Goal: Task Accomplishment & Management: Manage account settings

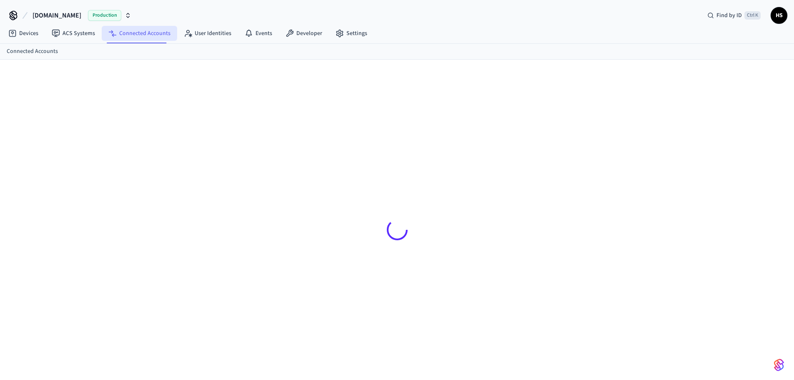
click at [144, 38] on link "Connected Accounts" at bounding box center [139, 33] width 75 height 15
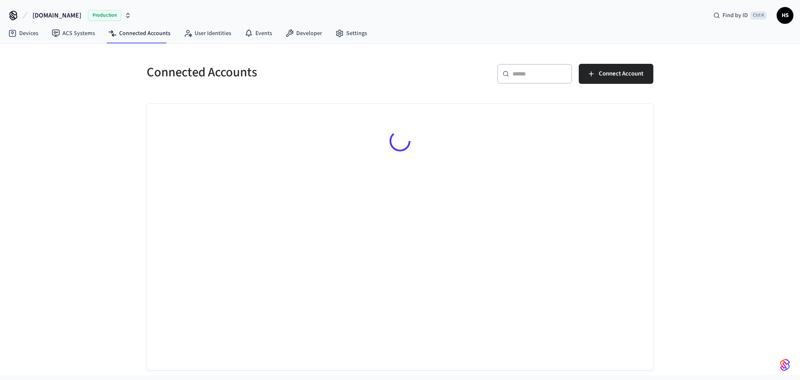
click at [511, 73] on div "​ ​" at bounding box center [534, 74] width 75 height 20
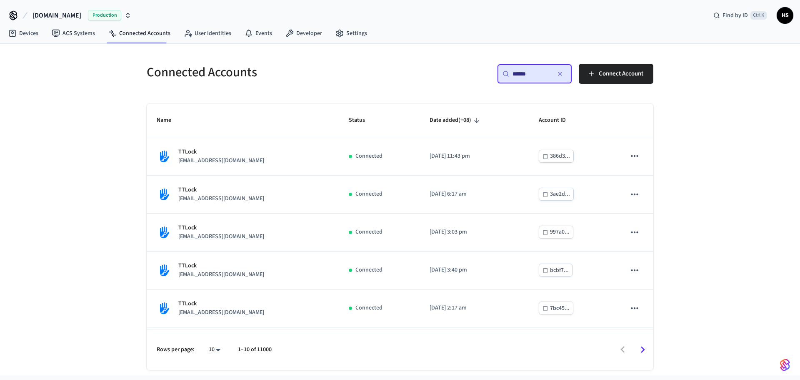
type input "******"
click at [365, 55] on div "Connected Accounts" at bounding box center [266, 72] width 258 height 37
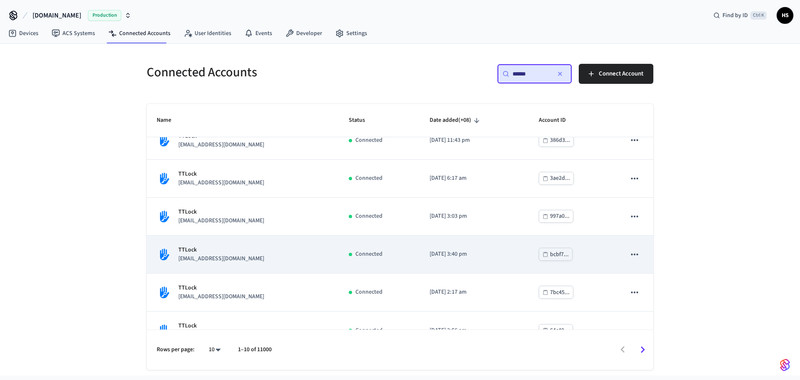
scroll to position [83, 0]
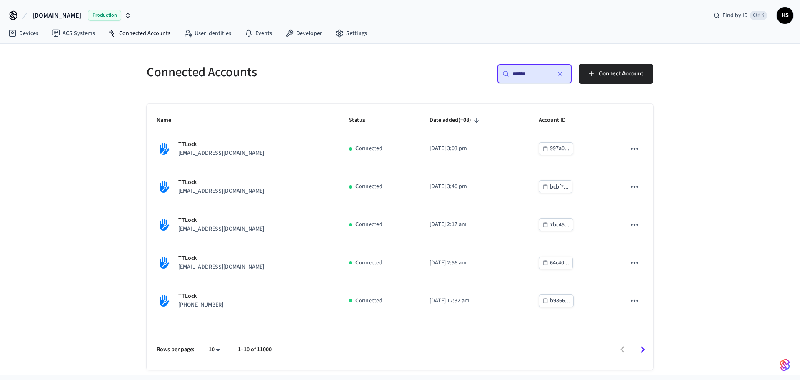
click at [215, 351] on body "Hospitable.com Production Find by ID Ctrl K HS Devices ACS Systems Connected Ac…" at bounding box center [400, 187] width 800 height 375
click at [215, 350] on li "All" at bounding box center [211, 355] width 22 height 22
type input "**"
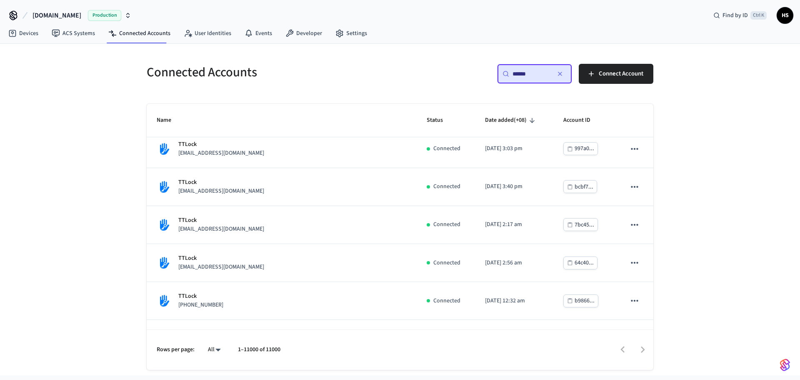
scroll to position [665, 0]
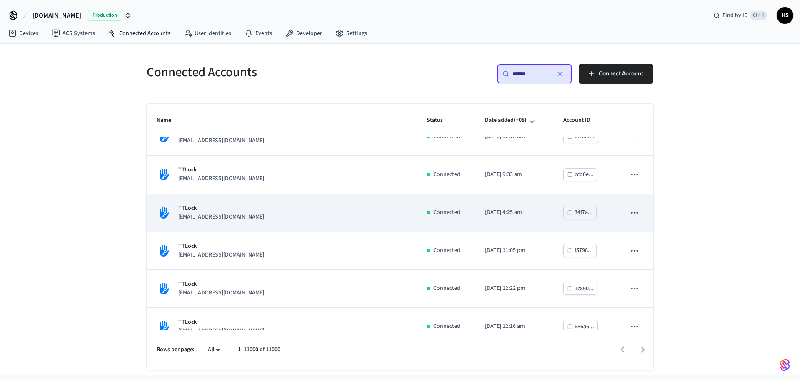
click at [296, 212] on div "TTLock embarkpm@gmail.com" at bounding box center [282, 213] width 250 height 18
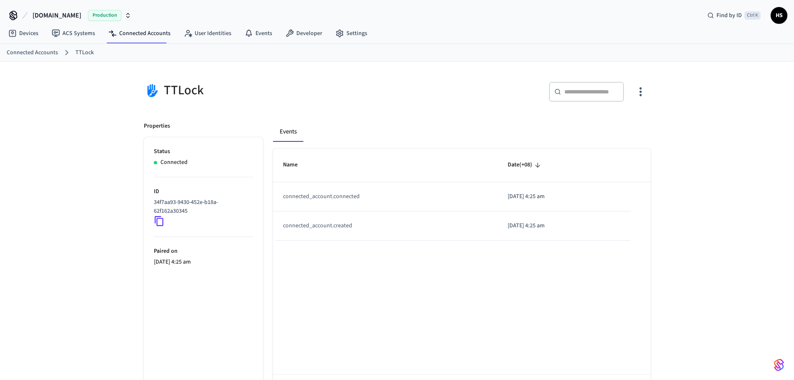
click at [623, 95] on div "​ ​" at bounding box center [586, 92] width 75 height 20
click at [637, 93] on icon "button" at bounding box center [640, 91] width 13 height 13
click at [613, 130] on li "Sync Account" at bounding box center [613, 126] width 63 height 22
